Goal: Task Accomplishment & Management: Use online tool/utility

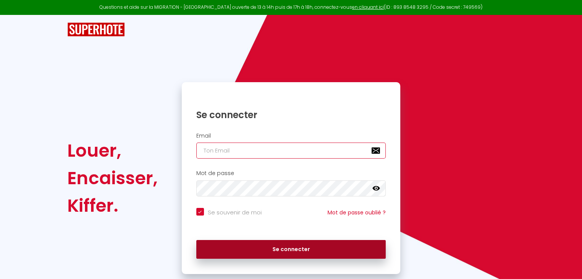
type input "[EMAIL_ADDRESS][DOMAIN_NAME]"
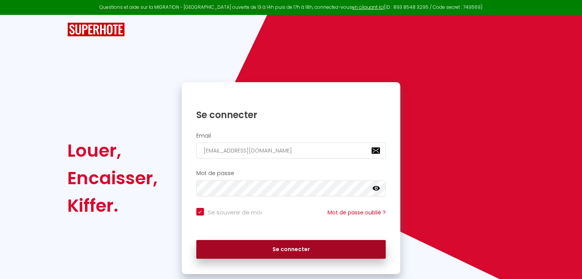
click at [299, 251] on button "Se connecter" at bounding box center [291, 249] width 190 height 19
checkbox input "true"
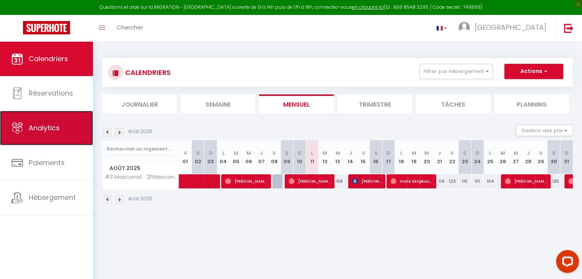
click at [64, 127] on link "Analytics" at bounding box center [46, 128] width 93 height 34
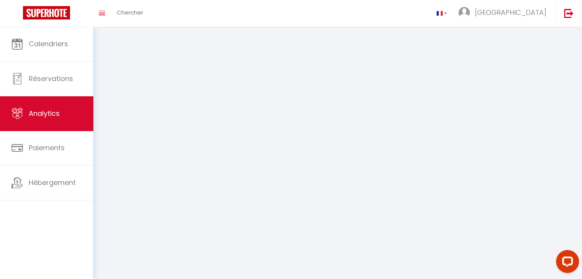
select select "2025"
select select "8"
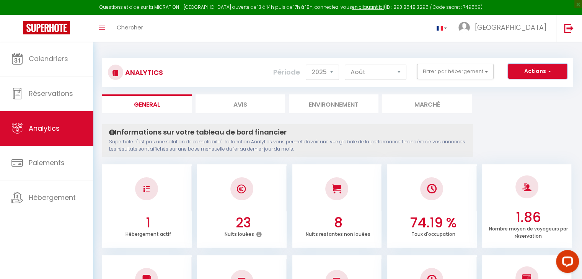
click at [551, 72] on button "Actions" at bounding box center [537, 71] width 59 height 15
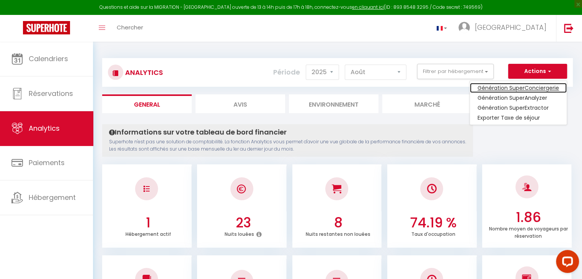
click at [545, 90] on link "Génération SuperConciergerie" at bounding box center [518, 88] width 97 height 10
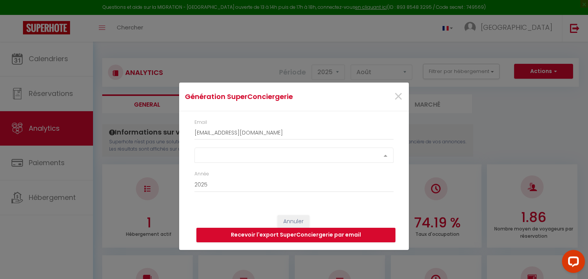
click at [387, 154] on div at bounding box center [385, 155] width 15 height 15
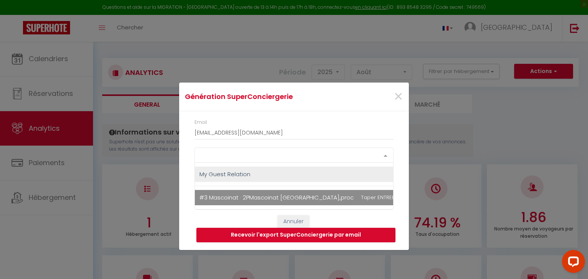
click at [367, 196] on span "#3 Mascoinat · 2PMascoinat [GEOGRAPHIC_DATA],proche plage/[GEOGRAPHIC_DATA]" at bounding box center [320, 197] width 251 height 15
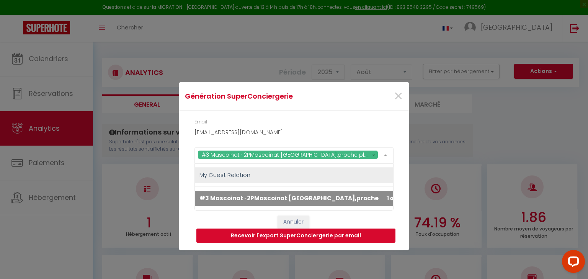
click at [333, 236] on button "Recevoir l'export SuperConciergerie par email" at bounding box center [295, 236] width 199 height 15
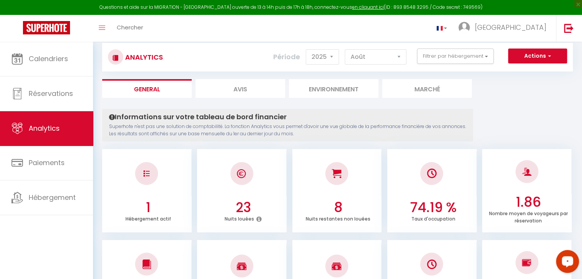
scroll to position [0, 0]
